Goal: Task Accomplishment & Management: Use online tool/utility

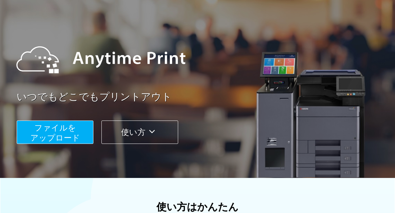
scroll to position [50, 0]
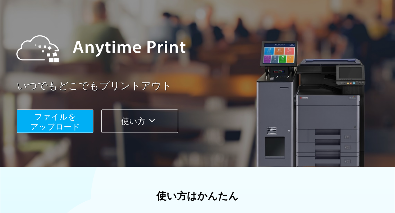
click at [74, 121] on button "ファイルを ​​アップロード" at bounding box center [55, 120] width 77 height 23
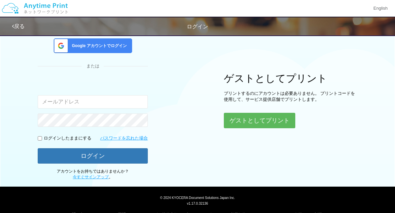
click at [92, 45] on span "Google アカウントでログイン" at bounding box center [98, 46] width 58 height 6
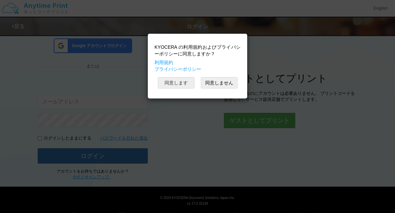
click at [187, 83] on button "同意します" at bounding box center [176, 82] width 37 height 11
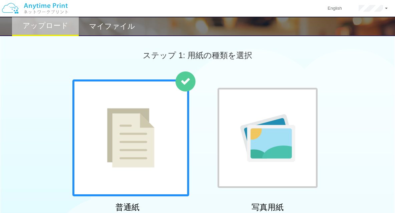
click at [123, 141] on img at bounding box center [130, 137] width 47 height 59
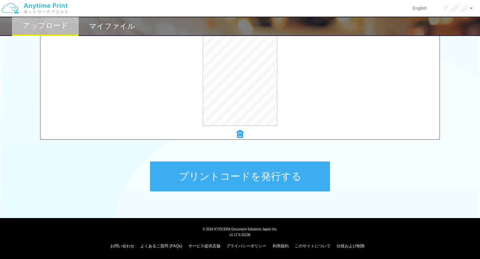
scroll to position [248, 0]
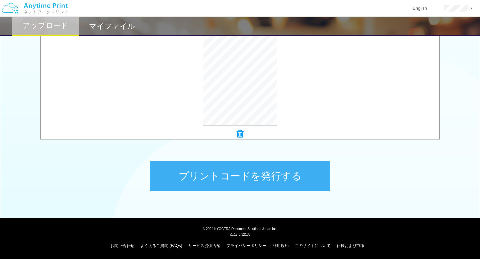
click at [206, 177] on button "プリントコードを発行する" at bounding box center [240, 176] width 180 height 30
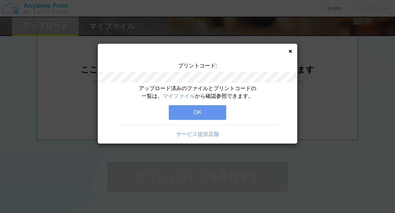
click at [188, 111] on button "OK" at bounding box center [197, 112] width 57 height 15
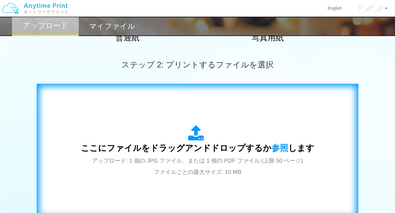
scroll to position [294, 0]
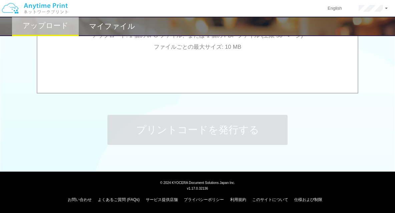
click at [115, 28] on h2 "マイファイル" at bounding box center [112, 26] width 46 height 8
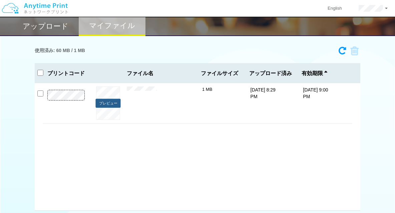
click at [110, 104] on button "プレビュー" at bounding box center [108, 103] width 25 height 9
click at [112, 104] on button "プレビュー" at bounding box center [108, 103] width 25 height 9
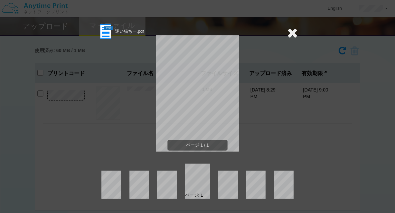
click at [302, 31] on div "迷い猫ちー.pdf ページ 1 / 1 ページ: 1" at bounding box center [197, 106] width 395 height 213
